Goal: Task Accomplishment & Management: Use online tool/utility

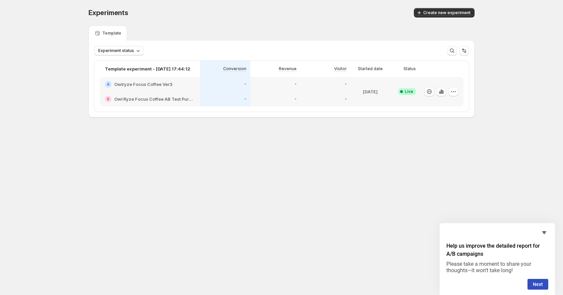
click at [161, 84] on h2 "Owlryze Focus Coffee Ver3" at bounding box center [143, 84] width 58 height 7
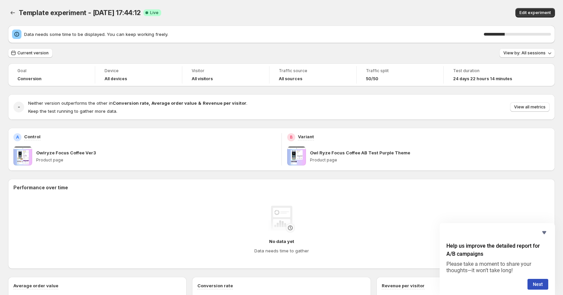
click at [298, 151] on span at bounding box center [296, 155] width 19 height 19
click at [545, 232] on icon "Hide survey" at bounding box center [544, 232] width 4 height 3
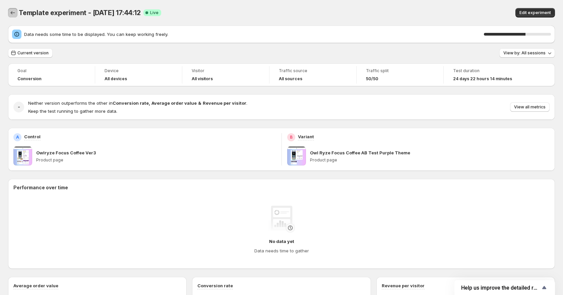
click at [15, 12] on icon "Back" at bounding box center [12, 12] width 7 height 7
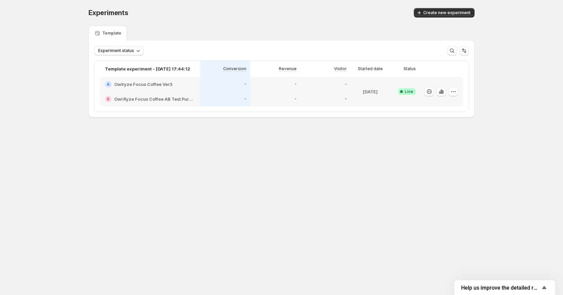
click at [131, 99] on h2 "Owl Ryze Focus Coffee AB Test Purple Theme" at bounding box center [154, 98] width 80 height 7
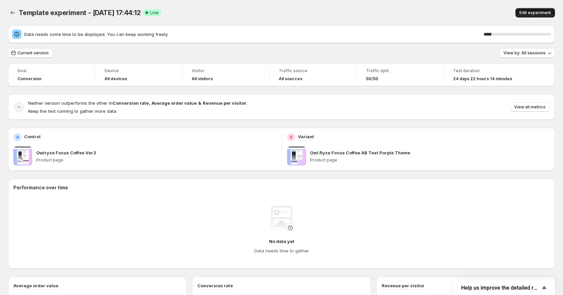
click at [536, 10] on span "Edit experiment" at bounding box center [534, 12] width 31 height 5
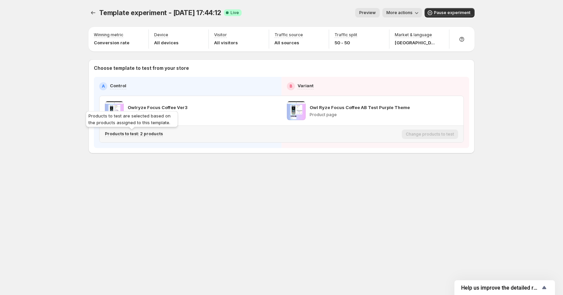
click at [124, 133] on p "Products to test: 2 products" at bounding box center [134, 133] width 58 height 5
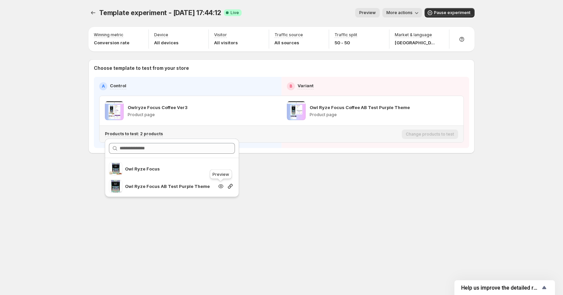
click at [221, 187] on icon "button" at bounding box center [220, 186] width 7 height 7
